Goal: Task Accomplishment & Management: Complete application form

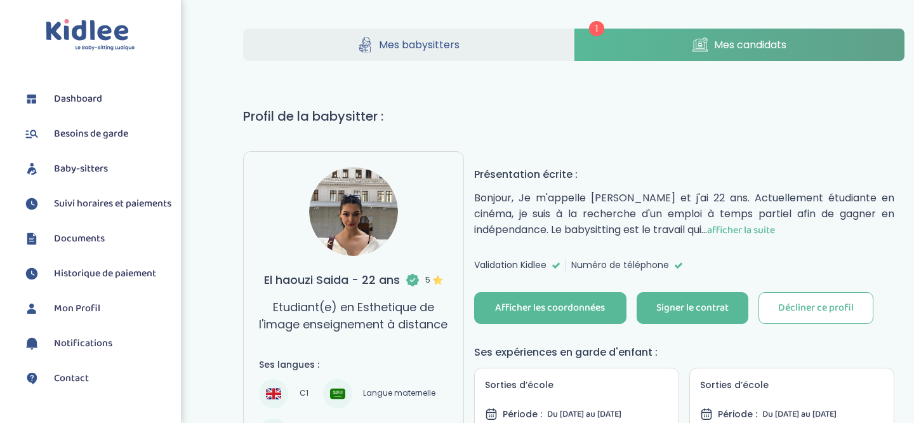
click at [694, 45] on icon at bounding box center [700, 44] width 15 height 15
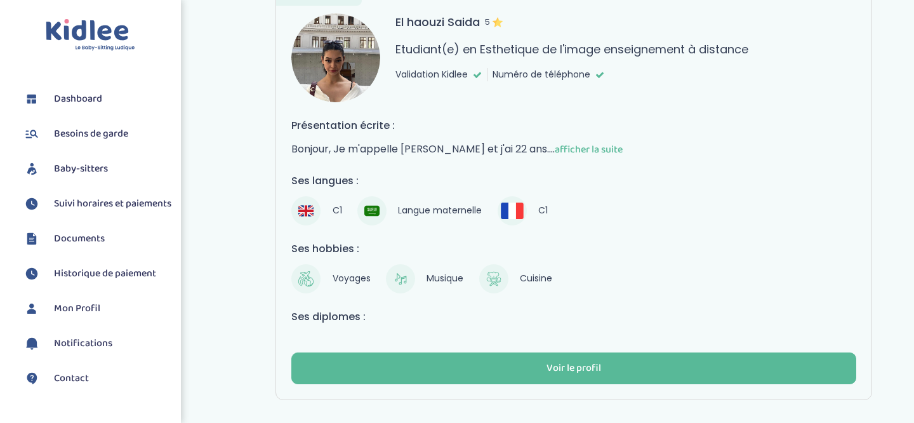
scroll to position [114, 0]
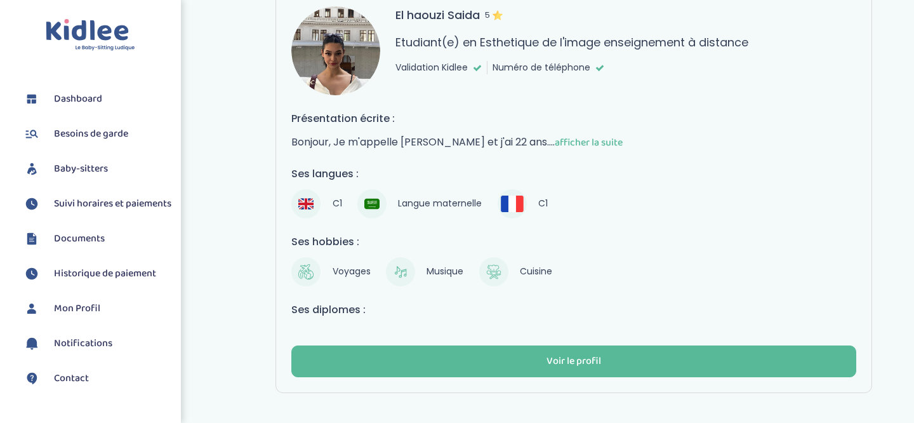
click at [601, 139] on span "afficher la suite" at bounding box center [589, 143] width 68 height 16
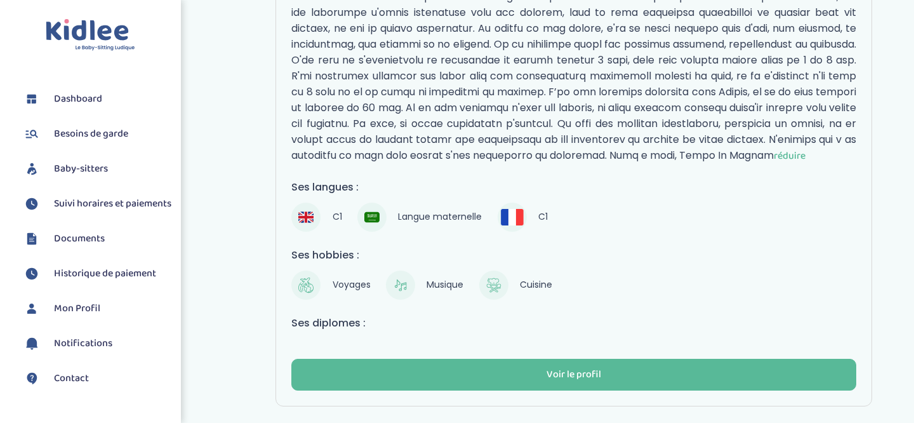
scroll to position [270, 0]
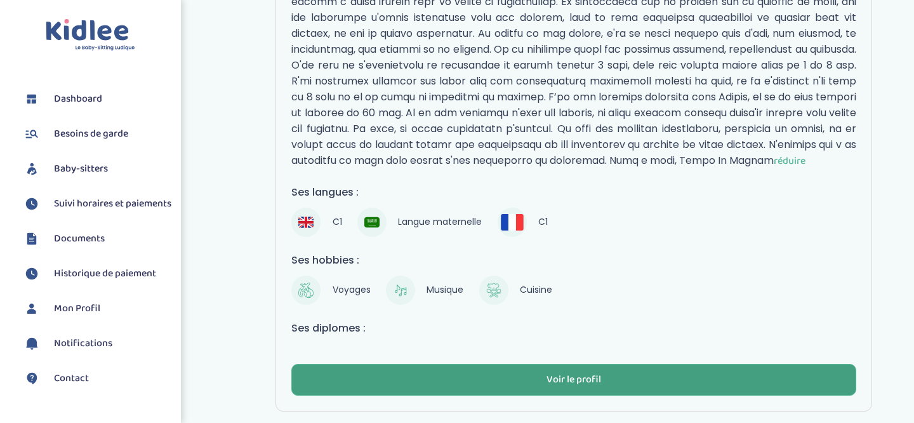
click at [587, 387] on div "Voir le profil" at bounding box center [574, 380] width 55 height 15
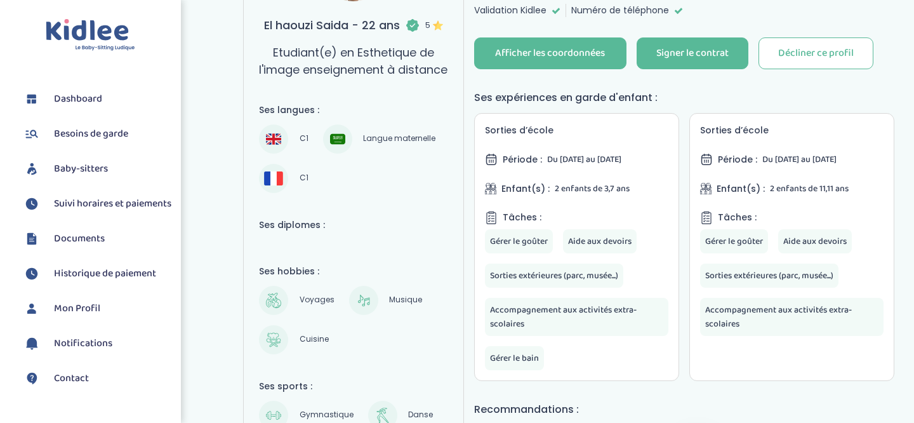
scroll to position [252, 0]
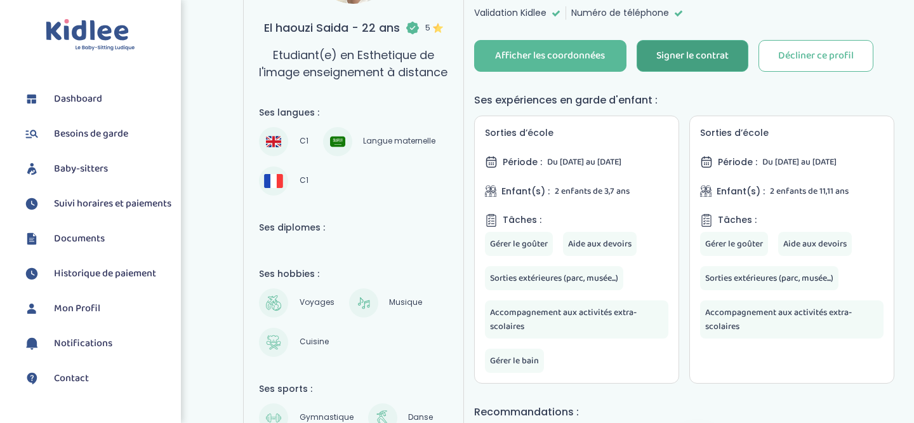
click at [679, 58] on div "Signer le contrat" at bounding box center [692, 56] width 72 height 15
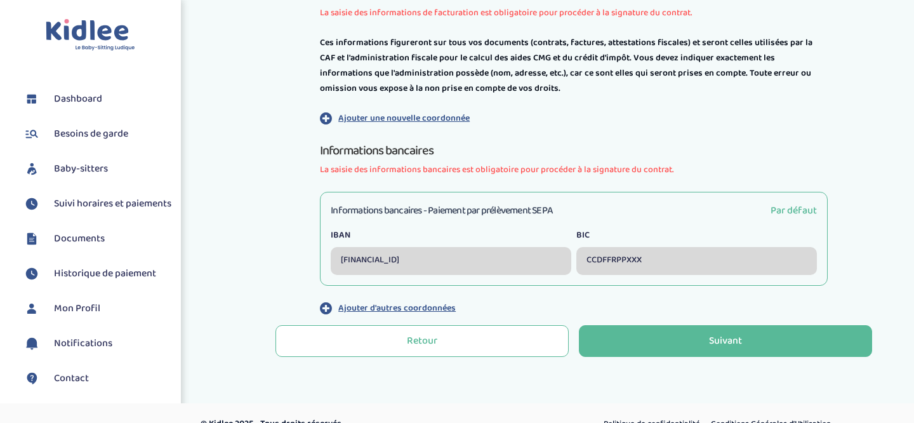
scroll to position [410, 0]
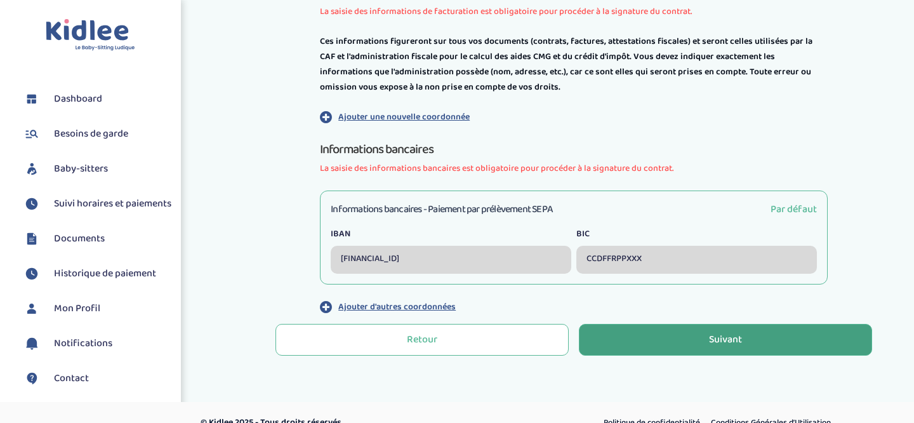
click at [775, 337] on button "Suivant" at bounding box center [725, 340] width 293 height 32
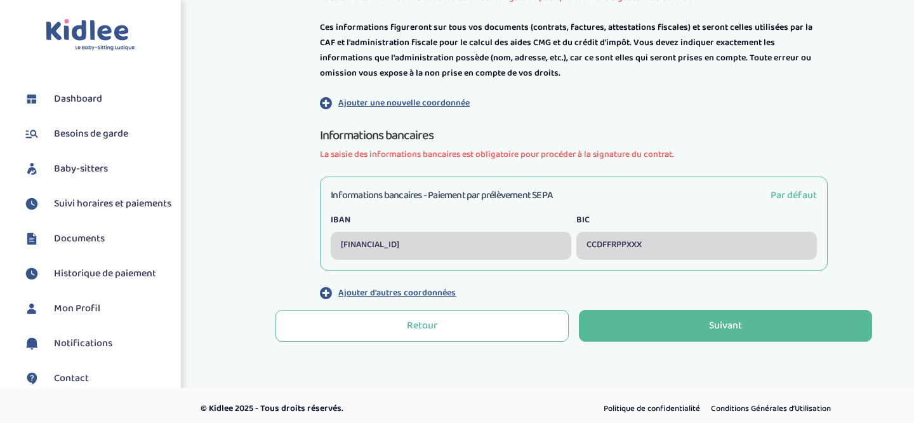
scroll to position [430, 0]
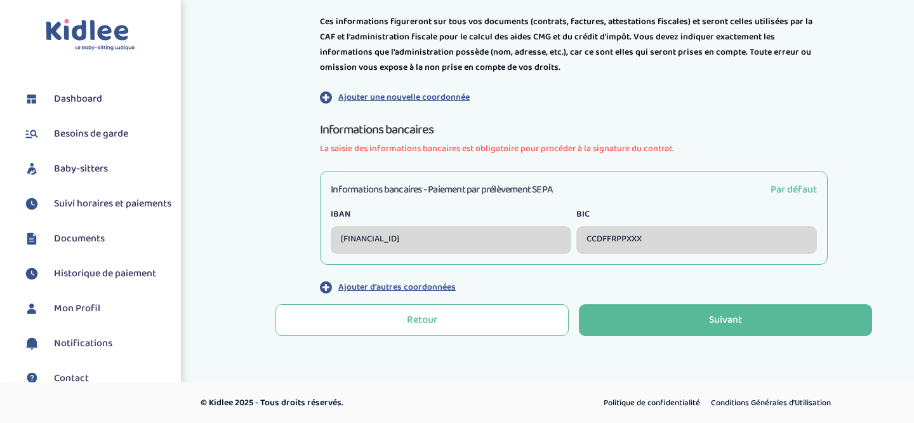
click at [547, 241] on div "[FINANCIAL_ID]" at bounding box center [451, 240] width 241 height 28
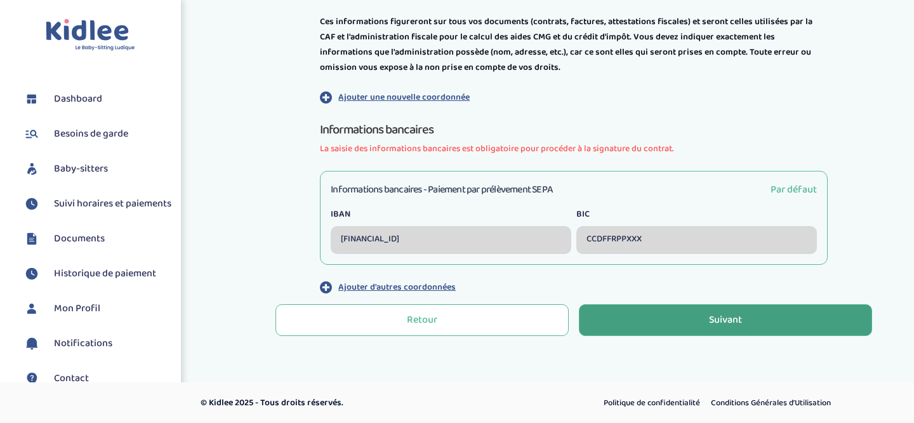
click at [748, 323] on button "Suivant" at bounding box center [725, 320] width 293 height 32
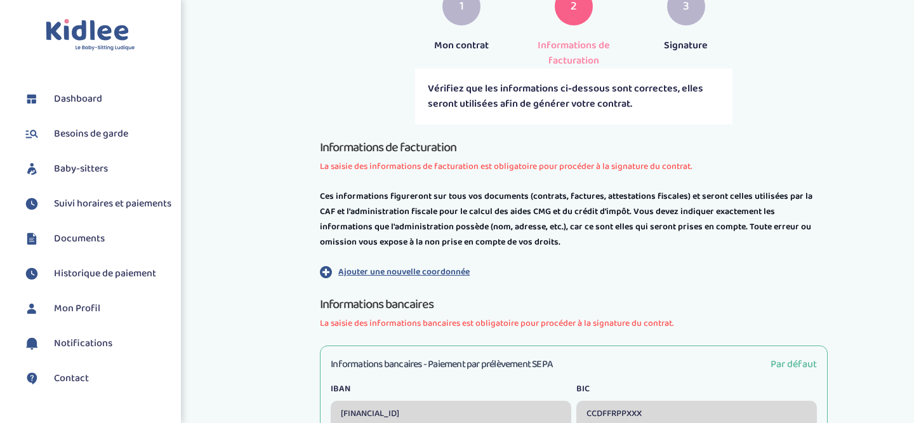
scroll to position [259, 0]
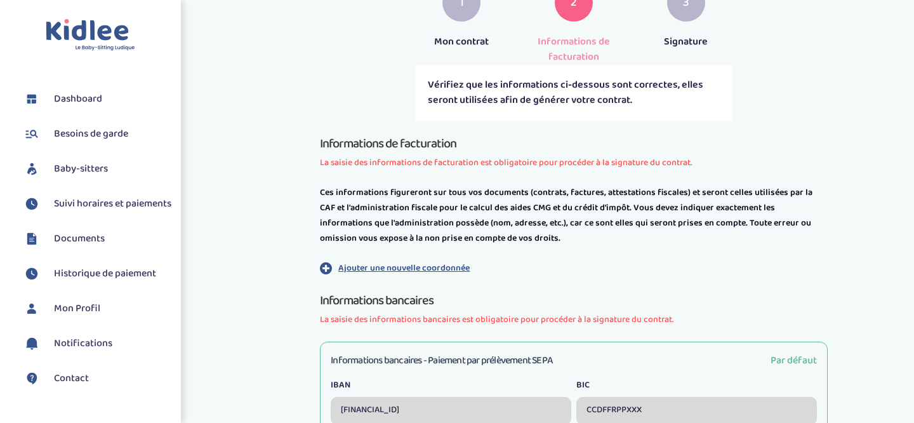
click at [457, 263] on p "Ajouter une nouvelle coordonnée" at bounding box center [403, 268] width 131 height 13
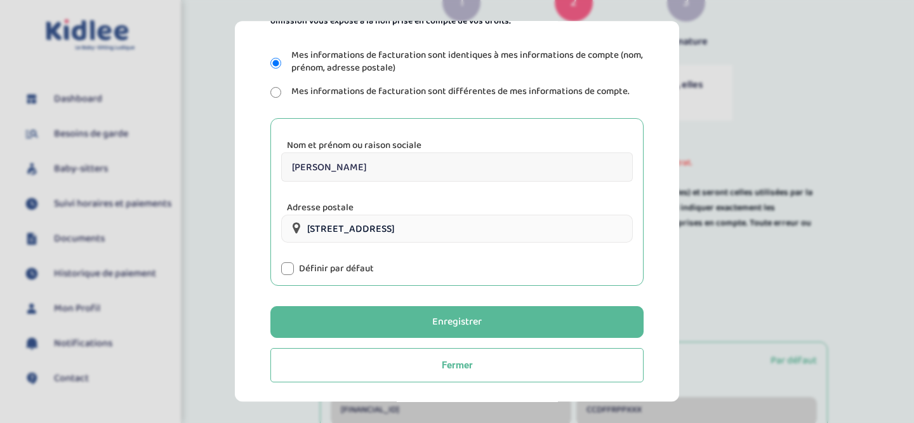
scroll to position [227, 0]
click at [288, 271] on div at bounding box center [287, 268] width 13 height 13
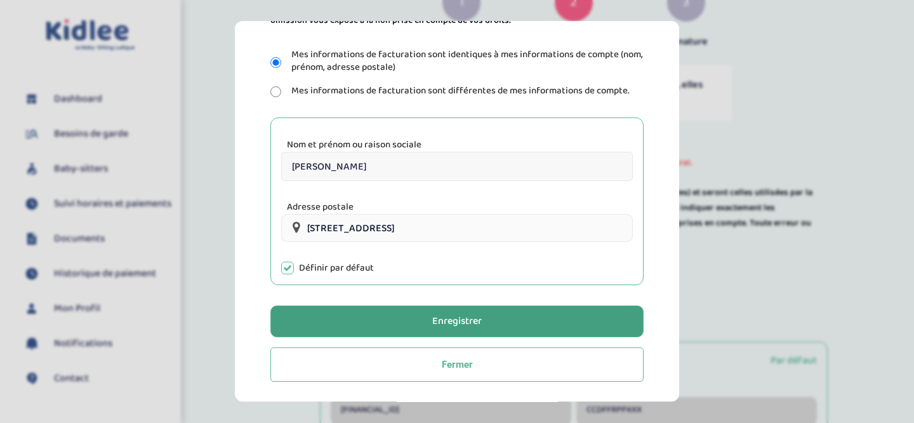
click at [456, 327] on div "Enregistrer" at bounding box center [457, 321] width 50 height 15
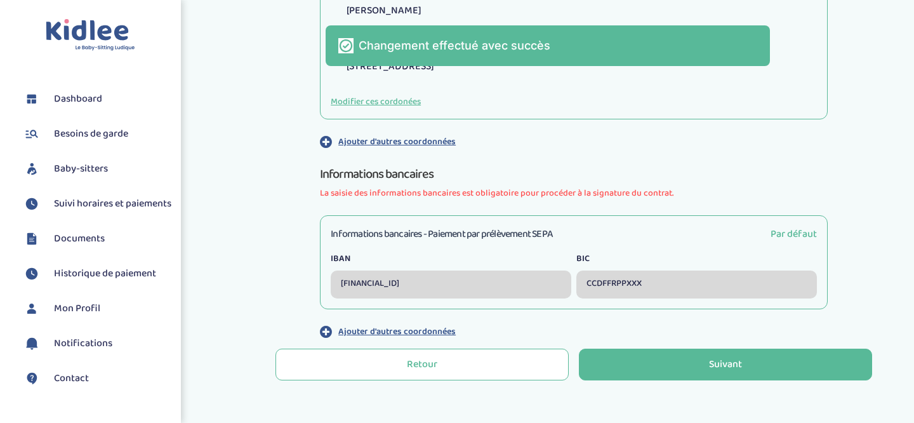
scroll to position [569, 0]
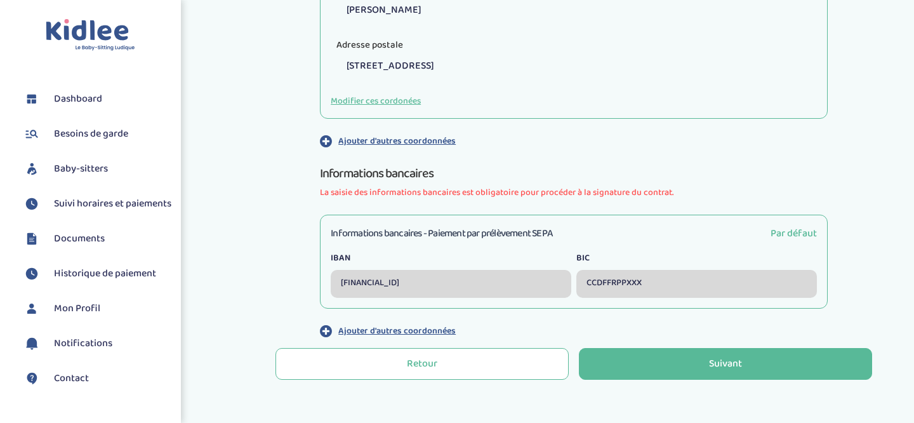
click at [405, 326] on p "Ajouter d'autres coordonnées" at bounding box center [396, 330] width 117 height 13
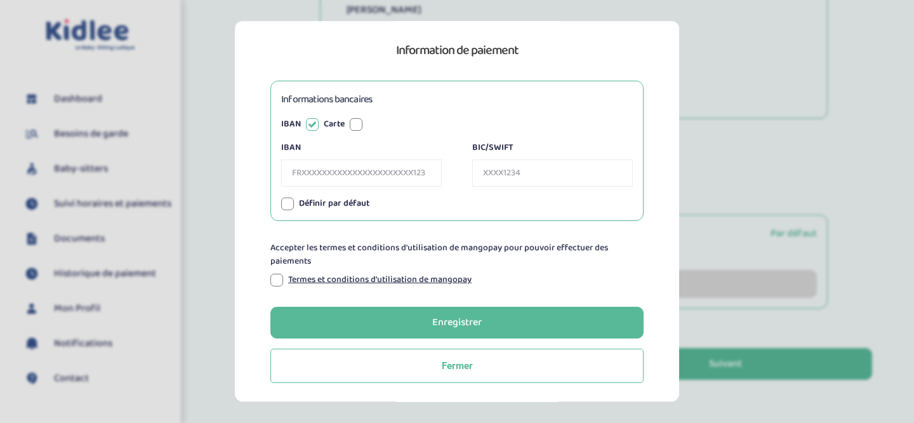
scroll to position [104, 0]
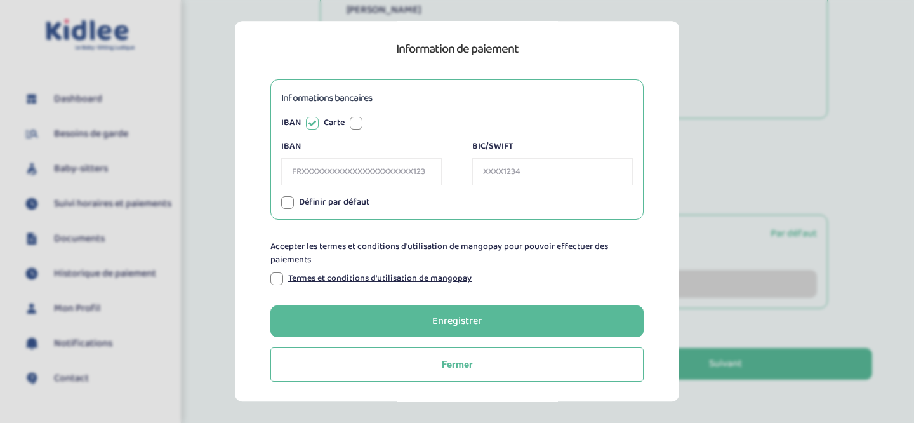
click at [285, 208] on div at bounding box center [287, 202] width 13 height 13
click at [277, 278] on div at bounding box center [276, 278] width 13 height 13
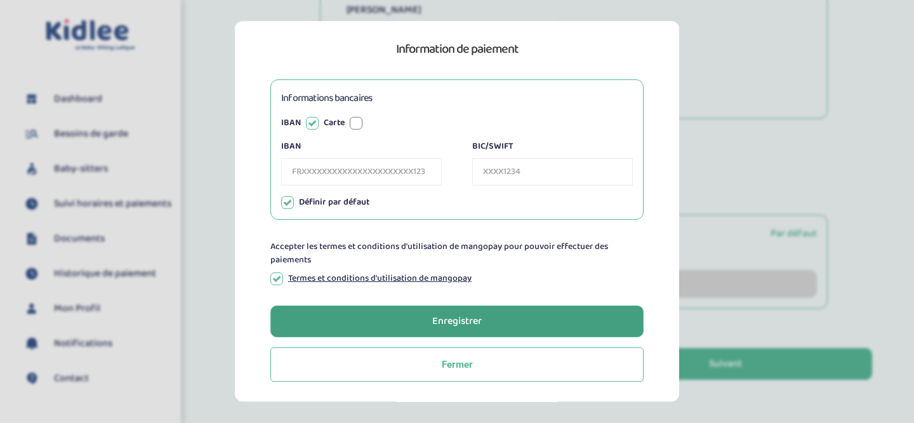
click at [467, 321] on div "Enregistrer" at bounding box center [457, 321] width 50 height 15
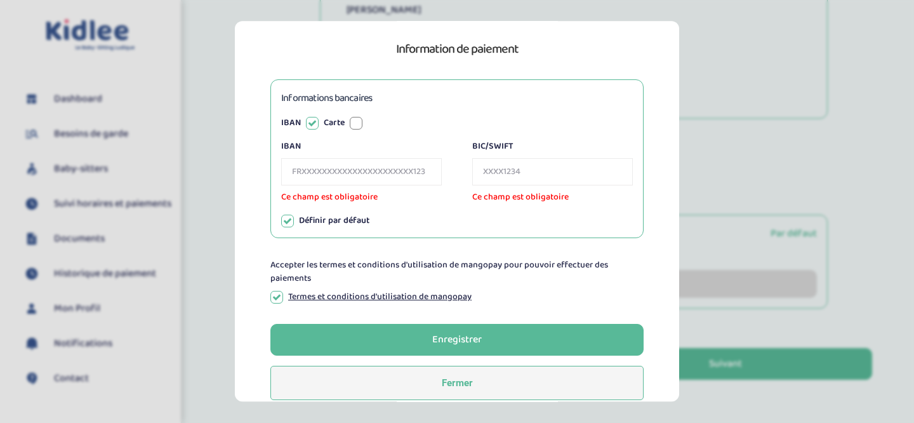
click at [434, 382] on button "Fermer" at bounding box center [456, 383] width 373 height 34
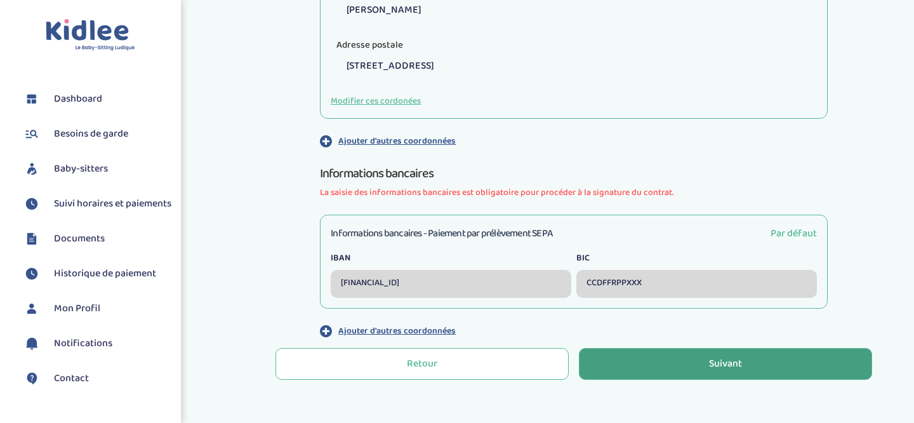
click at [754, 366] on button "Suivant" at bounding box center [725, 364] width 293 height 32
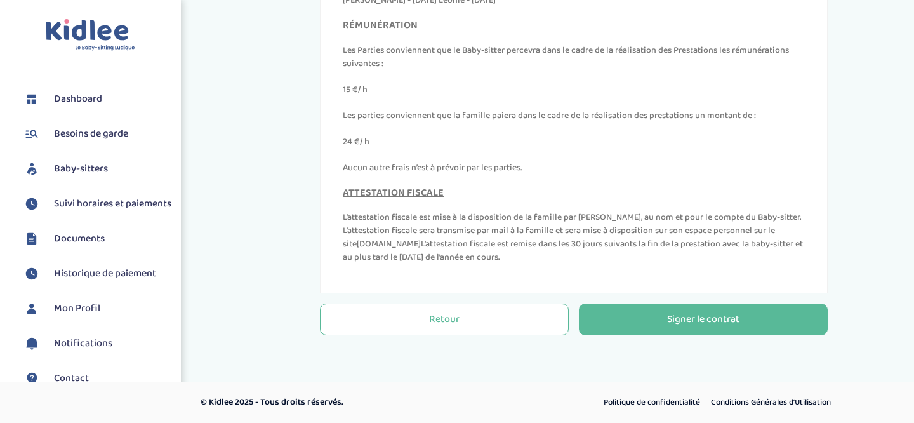
scroll to position [5664, 0]
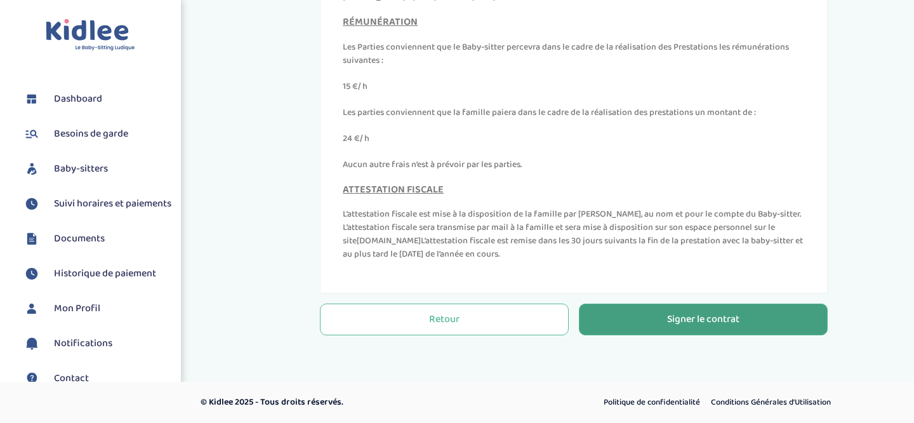
click at [670, 316] on div "Signer le contrat" at bounding box center [703, 319] width 72 height 15
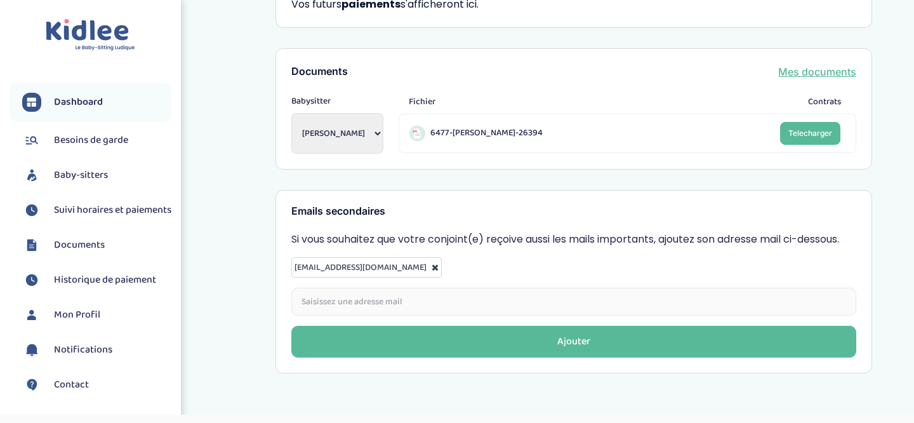
scroll to position [466, 0]
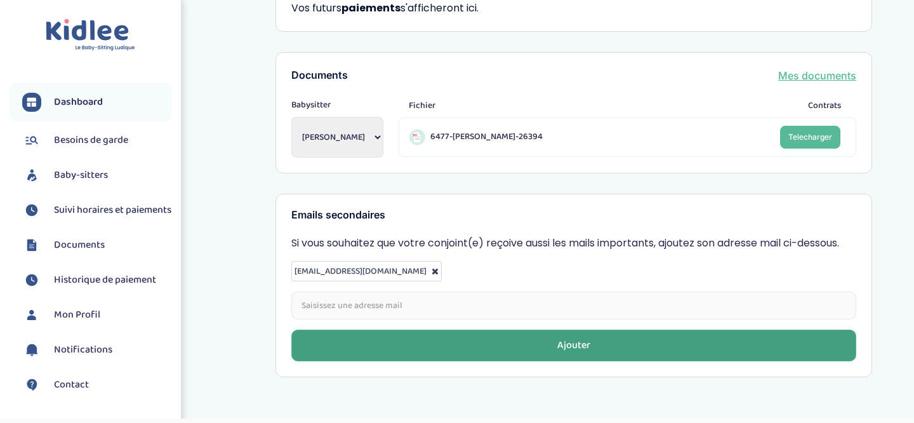
click at [785, 329] on button "Ajouter" at bounding box center [573, 345] width 565 height 32
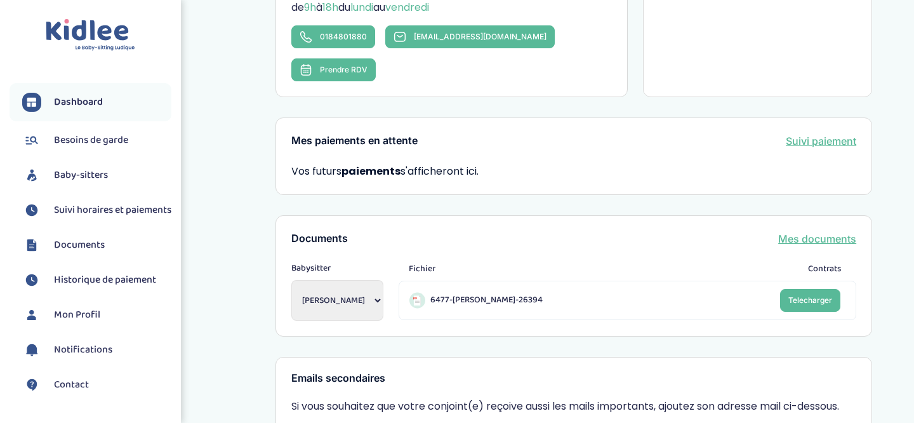
scroll to position [0, 0]
